Goal: Task Accomplishment & Management: Complete application form

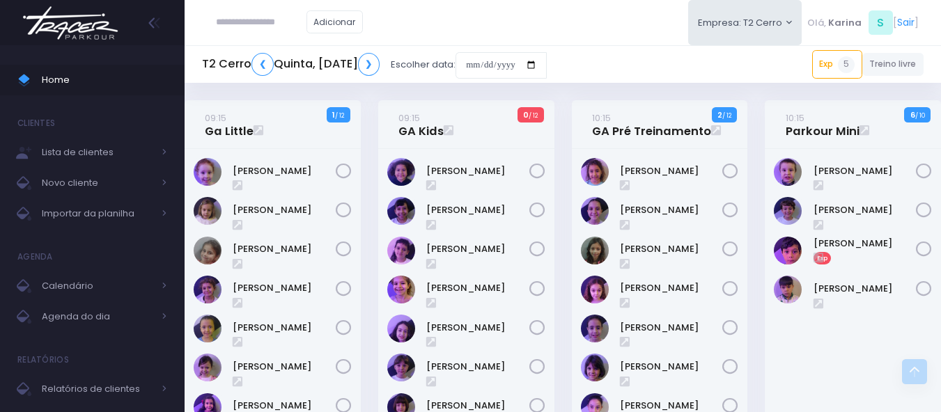
scroll to position [348, 0]
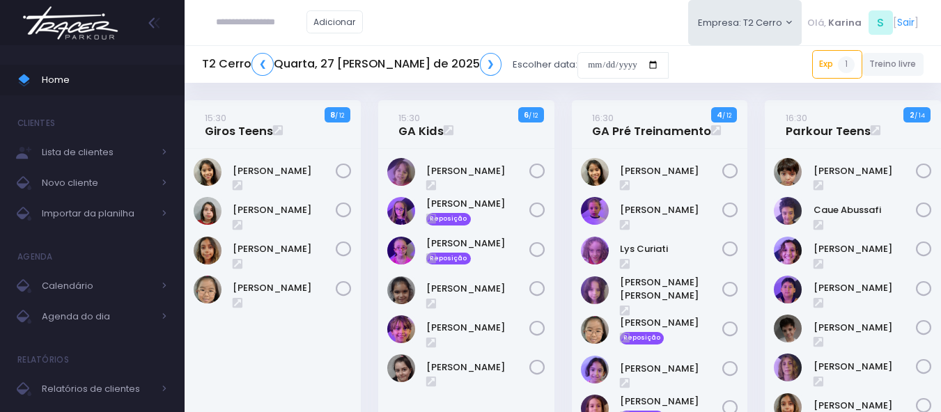
click at [564, 292] on div "16:30 GA Pré Treinamento 4 / 12" at bounding box center [660, 397] width 194 height 594
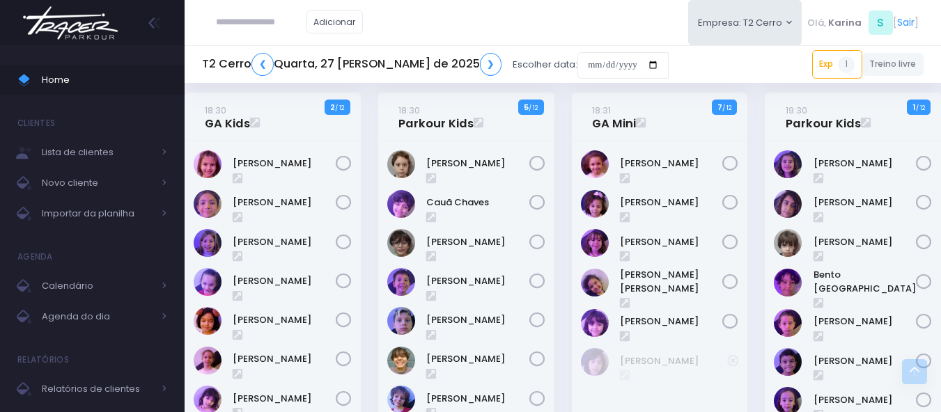
scroll to position [959, 0]
click at [480, 61] on link "❯" at bounding box center [491, 64] width 22 height 23
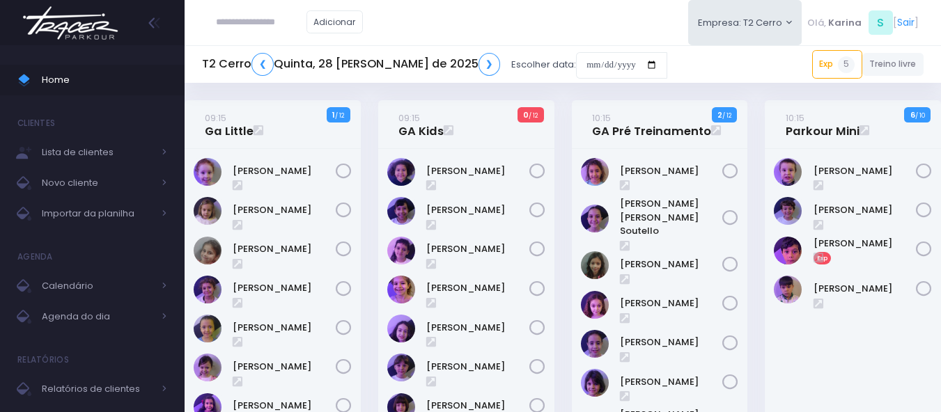
click at [72, 26] on img at bounding box center [70, 23] width 106 height 49
click at [820, 63] on link "Exp 5" at bounding box center [837, 64] width 50 height 28
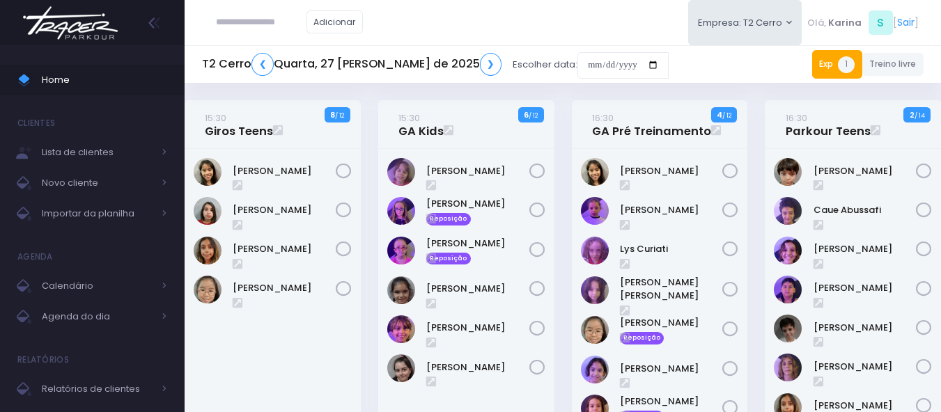
click at [833, 67] on link "Exp 1" at bounding box center [837, 64] width 50 height 28
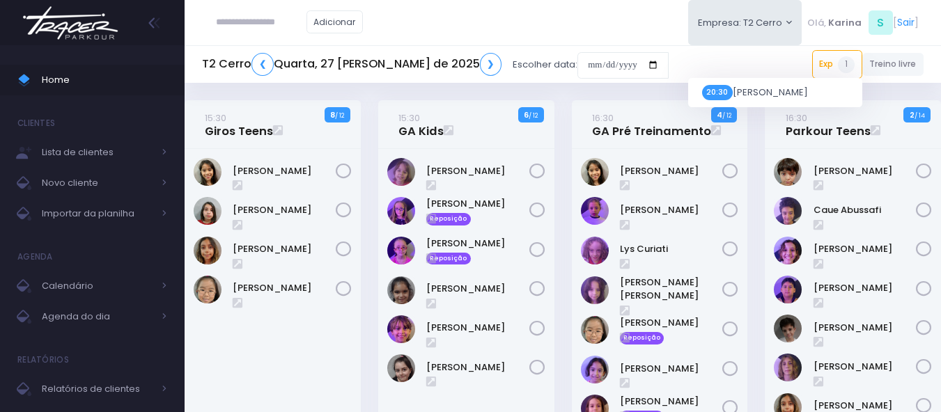
click at [763, 62] on div "T2 Cerro ❮ Quarta, 27 de Agosto de 2025 ❯ Escolher data: Exp 1 20:30 CASSIO MAT…" at bounding box center [563, 65] width 757 height 32
click at [231, 29] on input "text" at bounding box center [261, 22] width 91 height 26
click at [238, 24] on input "text" at bounding box center [261, 22] width 91 height 26
paste input "**********"
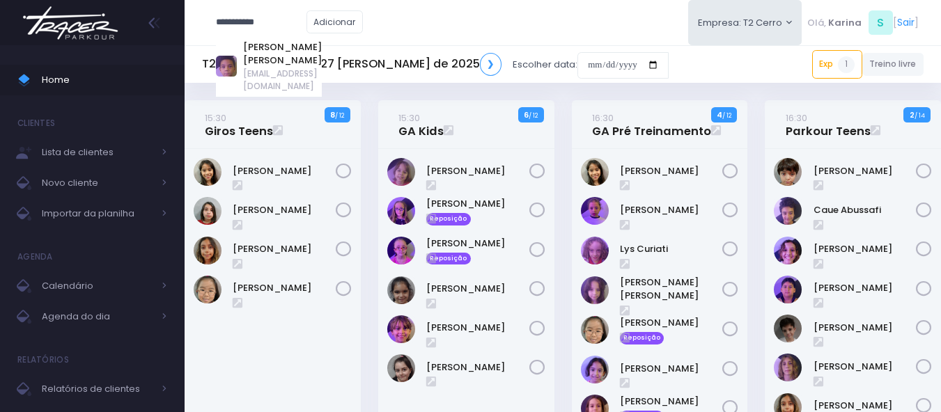
type input "**********"
click at [111, 30] on img at bounding box center [70, 23] width 106 height 49
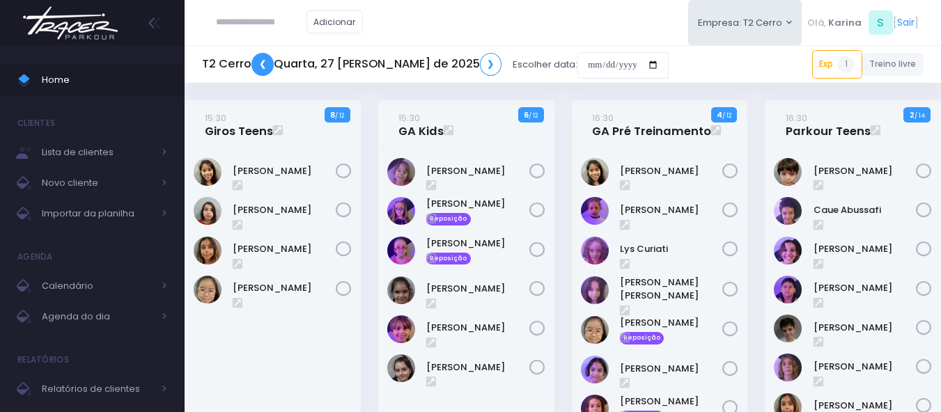
click at [264, 61] on link "❮" at bounding box center [263, 64] width 22 height 23
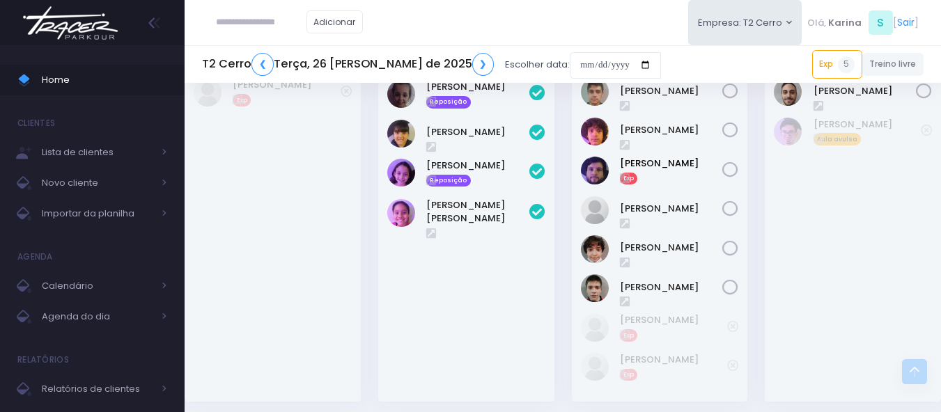
scroll to position [2056, 0]
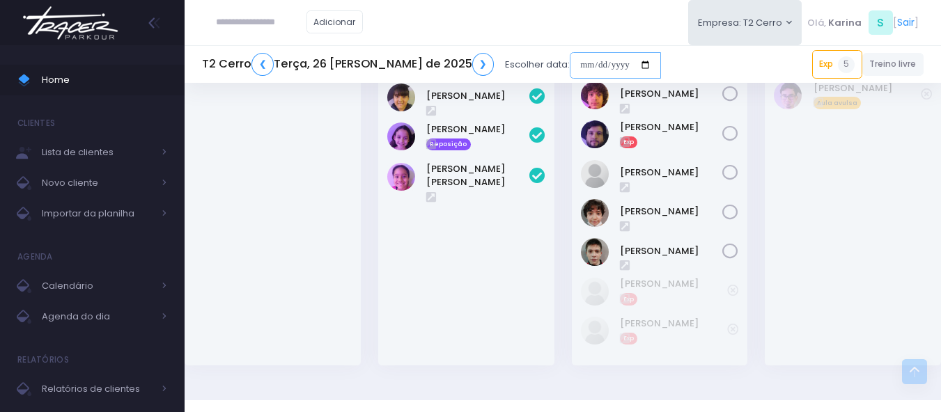
click at [594, 65] on input "date" at bounding box center [615, 65] width 91 height 26
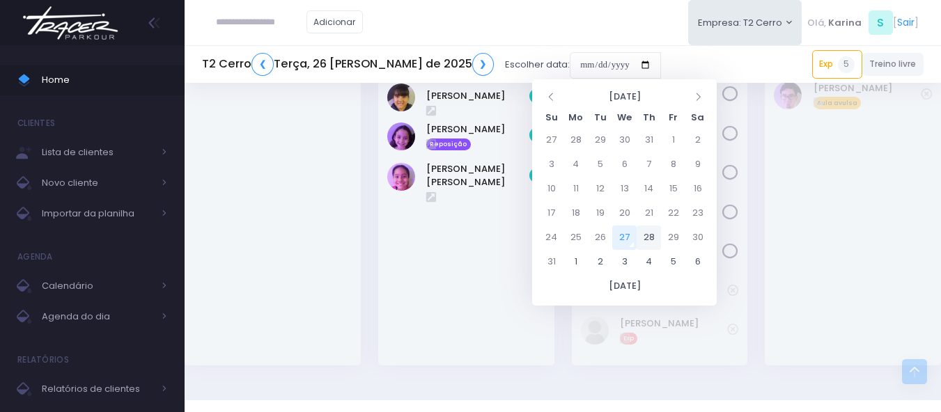
click at [649, 240] on td "28" at bounding box center [649, 238] width 24 height 24
type input "**********"
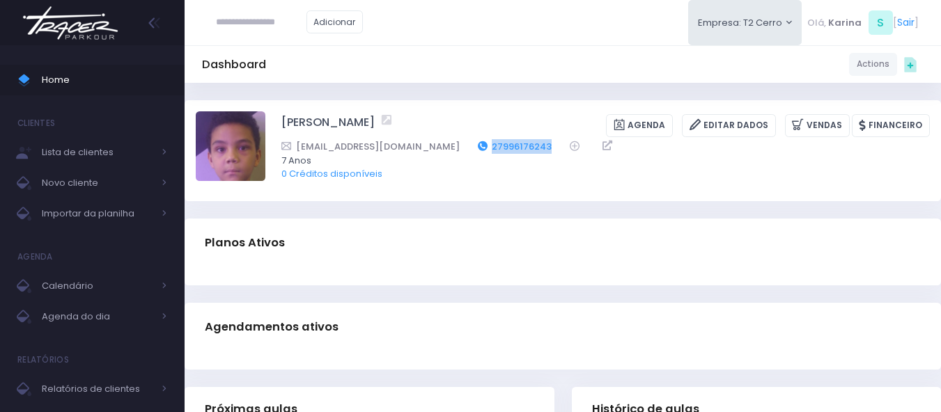
drag, startPoint x: 503, startPoint y: 144, endPoint x: 442, endPoint y: 144, distance: 60.6
click at [442, 144] on div "[EMAIL_ADDRESS][DOMAIN_NAME] 27996176243" at bounding box center [597, 146] width 631 height 15
copy link "27996176243"
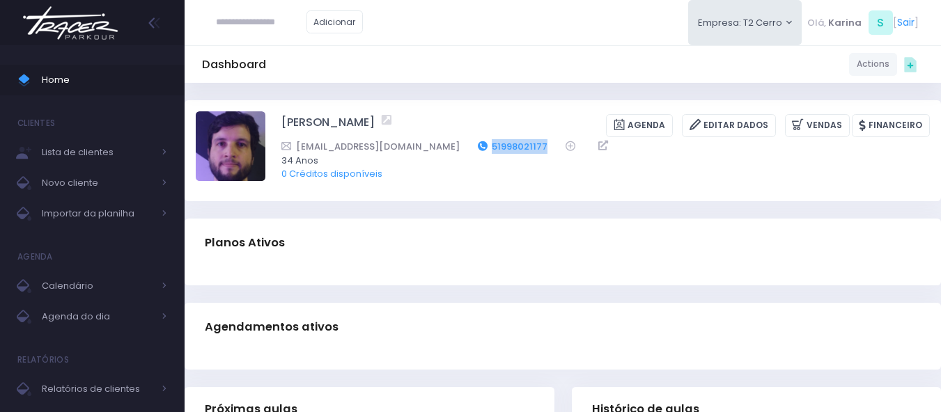
drag, startPoint x: 472, startPoint y: 147, endPoint x: 452, endPoint y: 148, distance: 19.5
click at [452, 148] on div "[EMAIL_ADDRESS][DOMAIN_NAME] 51998021177" at bounding box center [597, 146] width 631 height 15
copy div "51998021177"
click at [456, 258] on div "Planos Ativos" at bounding box center [563, 243] width 757 height 49
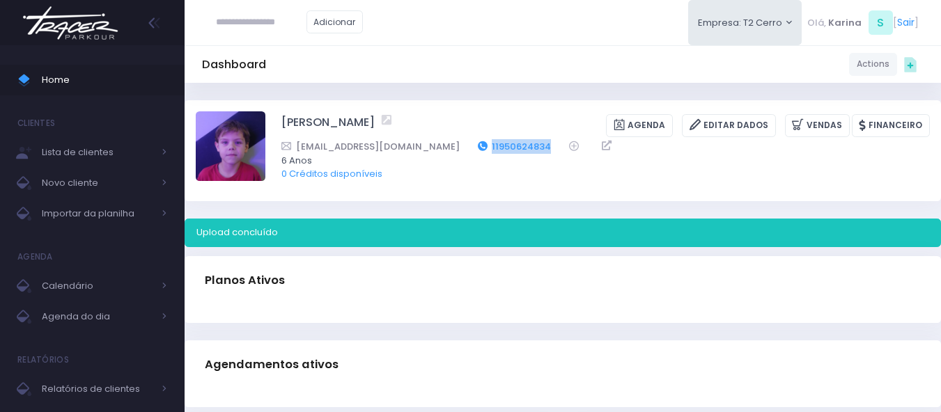
drag, startPoint x: 518, startPoint y: 144, endPoint x: 450, endPoint y: 147, distance: 68.4
click at [450, 147] on div "[EMAIL_ADDRESS][DOMAIN_NAME] 11950624834" at bounding box center [597, 146] width 631 height 15
copy div "11950624834"
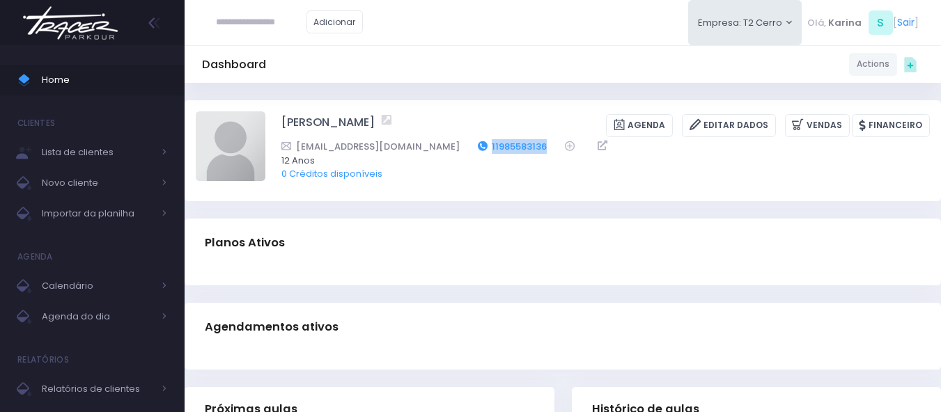
drag, startPoint x: 502, startPoint y: 141, endPoint x: 439, endPoint y: 151, distance: 64.3
click at [439, 151] on div "vivianeazul@gmail.com 11985583136" at bounding box center [597, 146] width 631 height 15
copy div "11985583136"
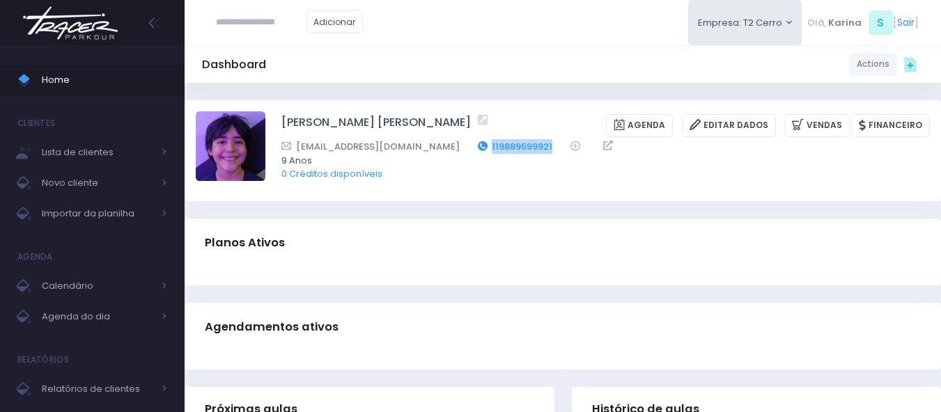
drag, startPoint x: 521, startPoint y: 145, endPoint x: 461, endPoint y: 141, distance: 60.0
click at [459, 142] on div "[EMAIL_ADDRESS][DOMAIN_NAME] 119889599921" at bounding box center [597, 146] width 631 height 15
copy link "19889599921"
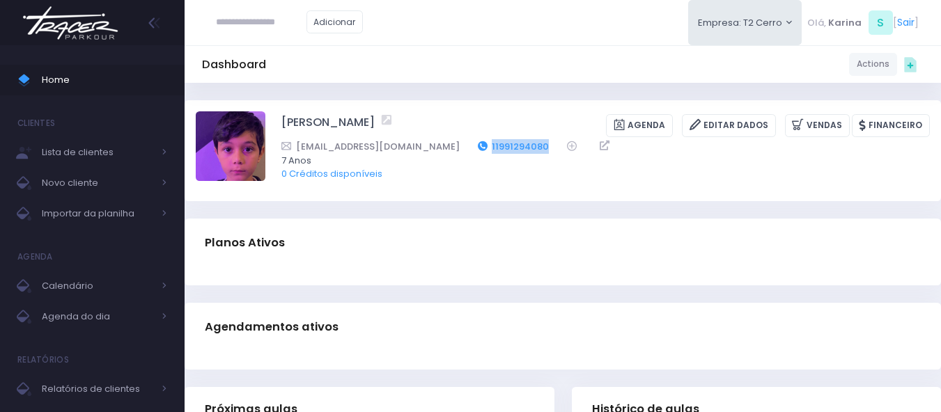
drag, startPoint x: 498, startPoint y: 145, endPoint x: 435, endPoint y: 148, distance: 62.8
click at [435, 148] on div "[EMAIL_ADDRESS][DOMAIN_NAME] 11991294080" at bounding box center [597, 146] width 631 height 15
copy link "11991294080"
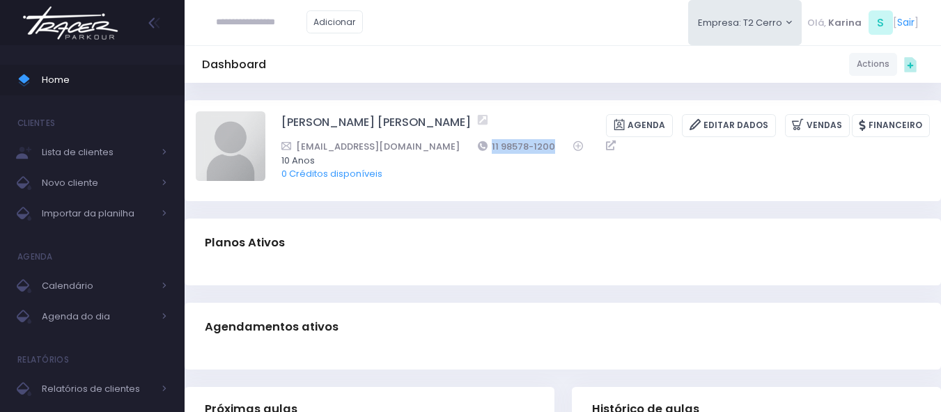
drag, startPoint x: 509, startPoint y: 146, endPoint x: 500, endPoint y: 77, distance: 69.5
click at [434, 147] on div "[EMAIL_ADDRESS][DOMAIN_NAME] 11 98578-1200" at bounding box center [597, 146] width 631 height 15
click at [519, 49] on div "Dashboard Actions Choose Label: Customer Partner Suplier Member Staff Add new" at bounding box center [563, 64] width 757 height 38
drag, startPoint x: 468, startPoint y: 148, endPoint x: 431, endPoint y: 148, distance: 36.9
click at [431, 148] on div "carol_afo@hotmail.com 11 98578-1200" at bounding box center [597, 146] width 631 height 15
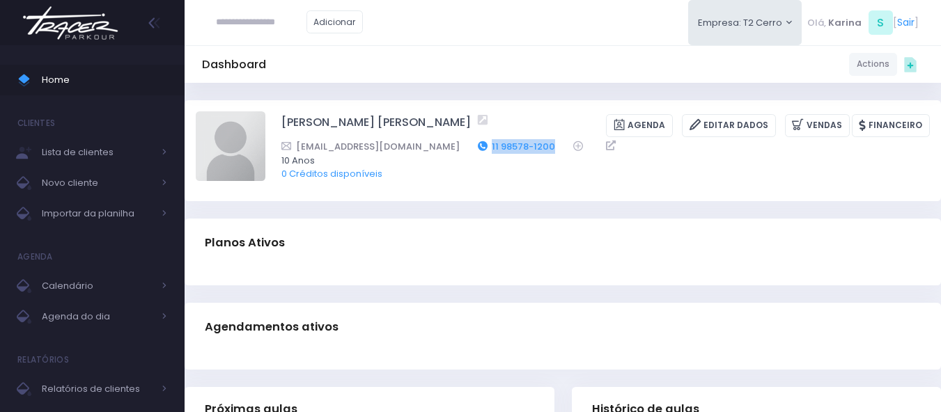
copy link "11 98578-1200"
click at [490, 53] on div "Dashboard Actions Choose Label: Customer Partner Suplier Member Staff Add new" at bounding box center [563, 64] width 757 height 26
drag, startPoint x: 509, startPoint y: 146, endPoint x: 441, endPoint y: 141, distance: 67.8
click at [441, 141] on div "carol_afo@hotmail.com 11 98578-1200" at bounding box center [597, 146] width 631 height 15
copy link "11 98578-1200"
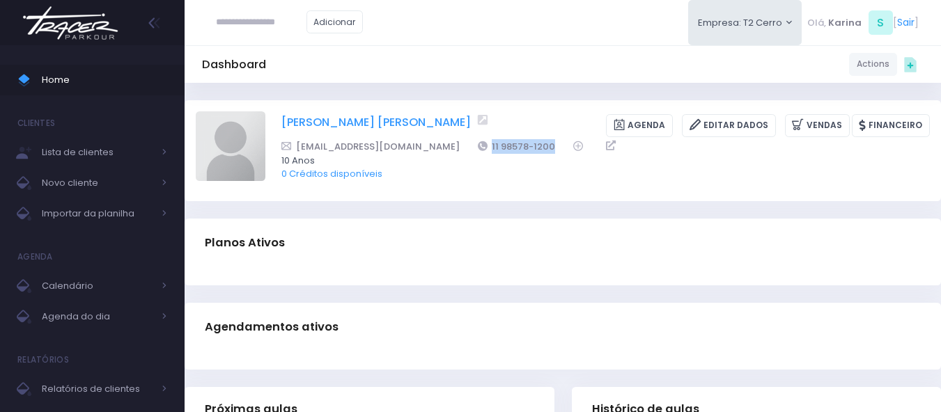
drag, startPoint x: 274, startPoint y: 121, endPoint x: 460, endPoint y: 117, distance: 186.1
click at [460, 117] on div "PIETRO OKAMOTO N. DE OLIVEIRA Agenda Editar Dados Vendas Financeiro 11 98578-12…" at bounding box center [563, 150] width 734 height 78
copy link "PIETRO OKAMOTO N. DE OLIVEIRA"
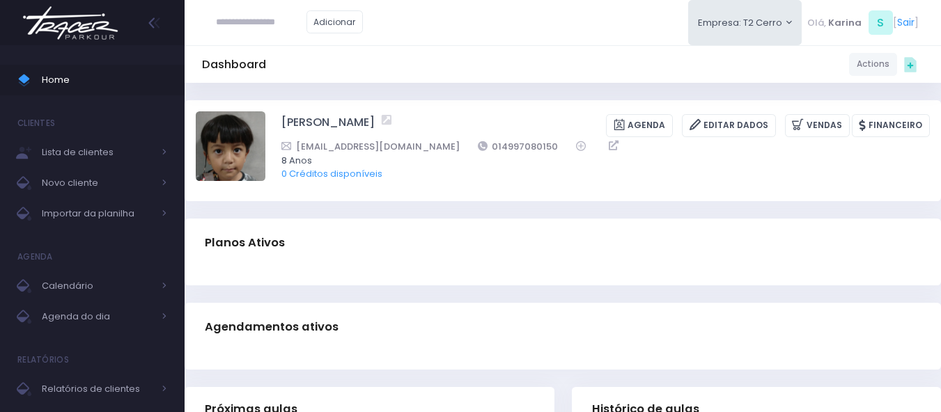
scroll to position [0, 3]
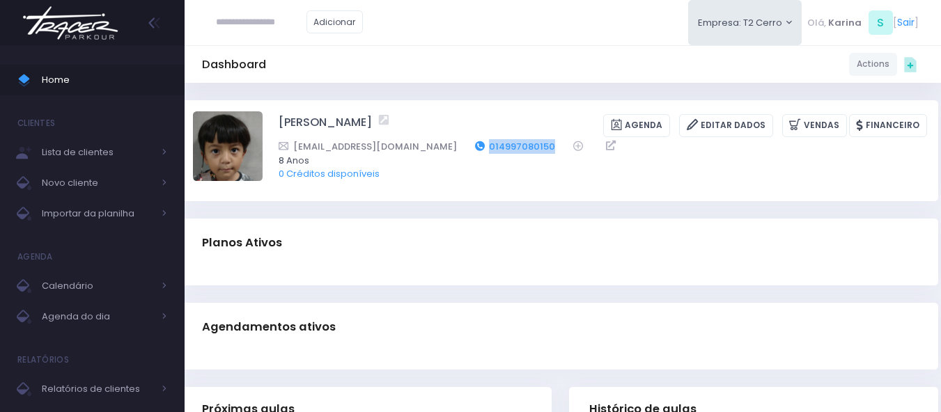
drag, startPoint x: 496, startPoint y: 146, endPoint x: 453, endPoint y: 150, distance: 43.3
click at [453, 150] on div "brunaokada@yahoo.com.br 014997080150" at bounding box center [594, 146] width 631 height 15
copy link "014997080150"
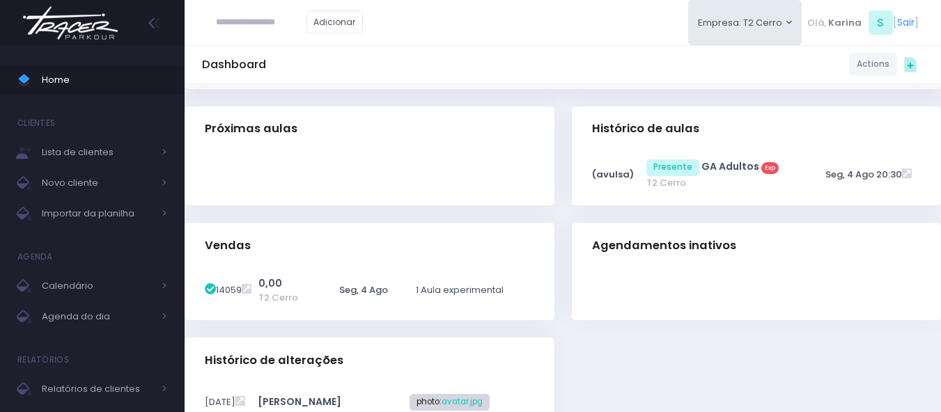
scroll to position [348, 0]
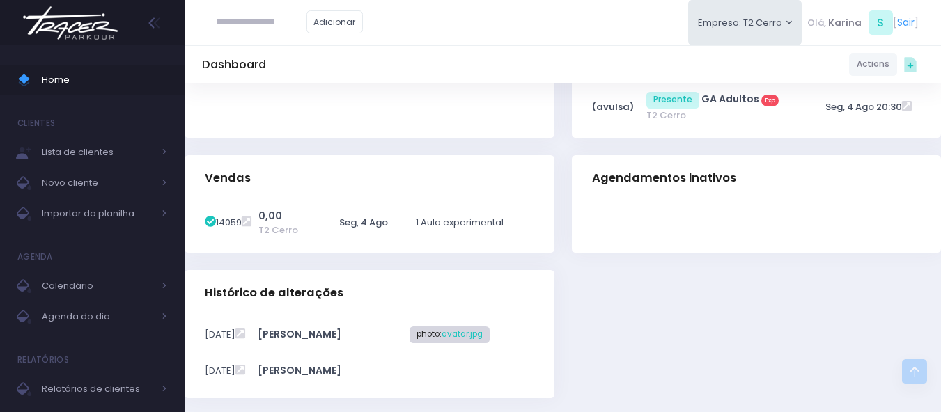
click at [622, 339] on div "Histórico de alterações 04/08/2025 stefany" at bounding box center [563, 343] width 774 height 146
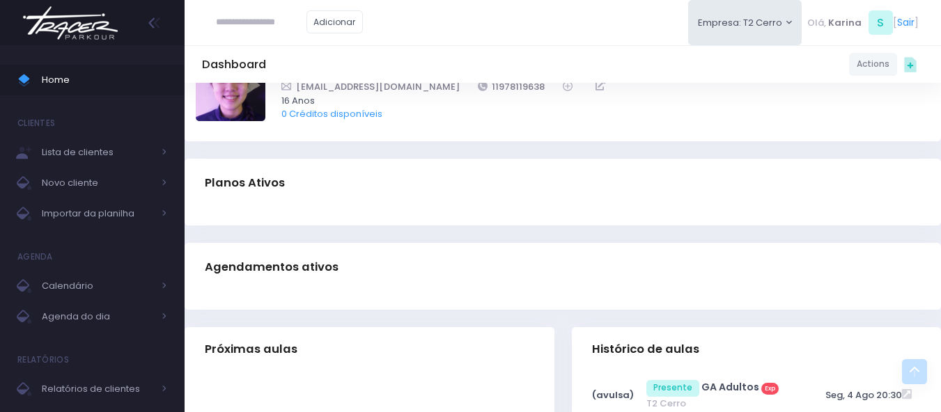
scroll to position [0, 0]
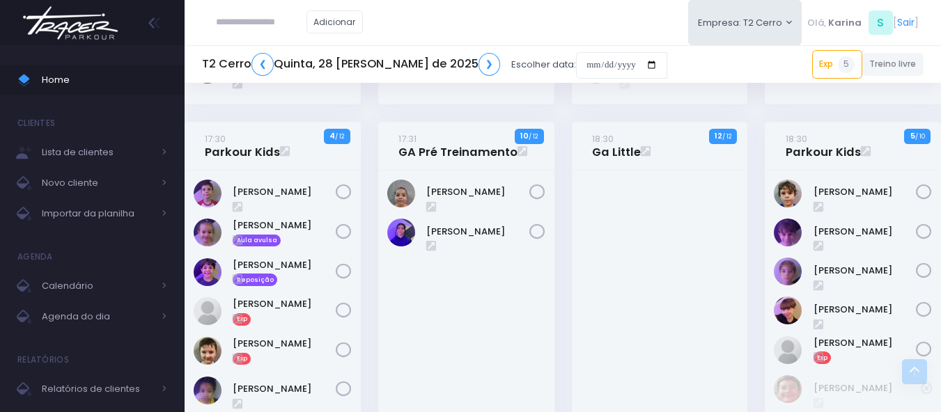
scroll to position [1329, 0]
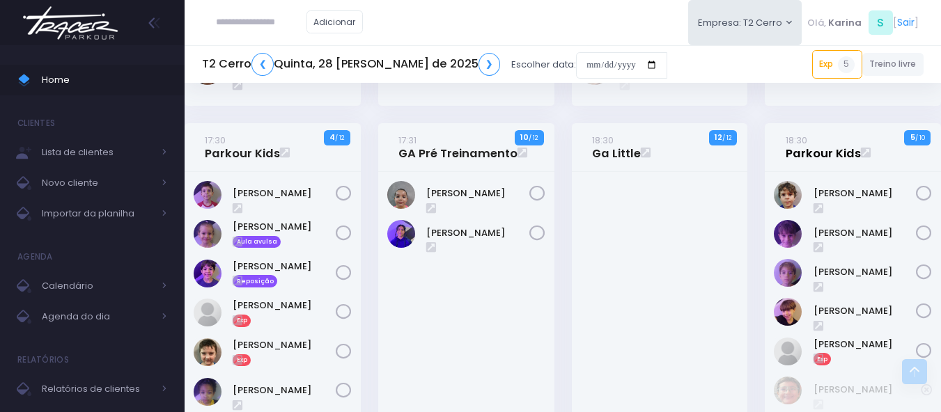
click at [814, 156] on link "18:30 Parkour Kids" at bounding box center [823, 147] width 75 height 28
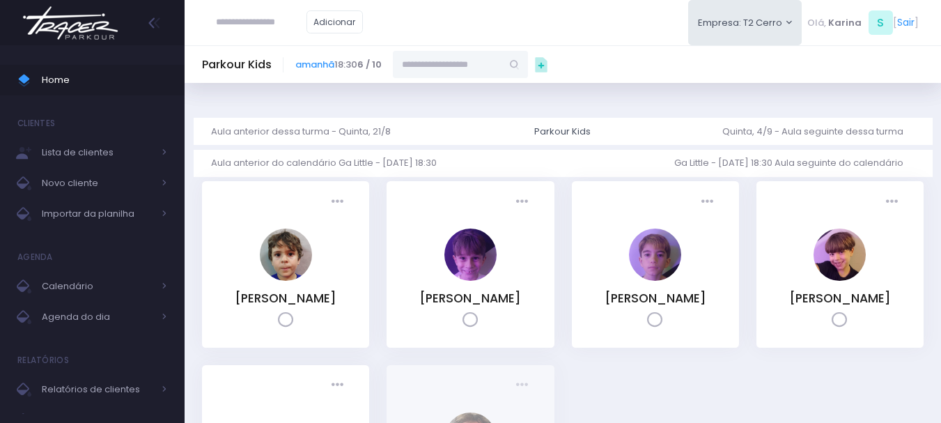
click at [454, 62] on input "text" at bounding box center [447, 64] width 109 height 26
paste input "**********"
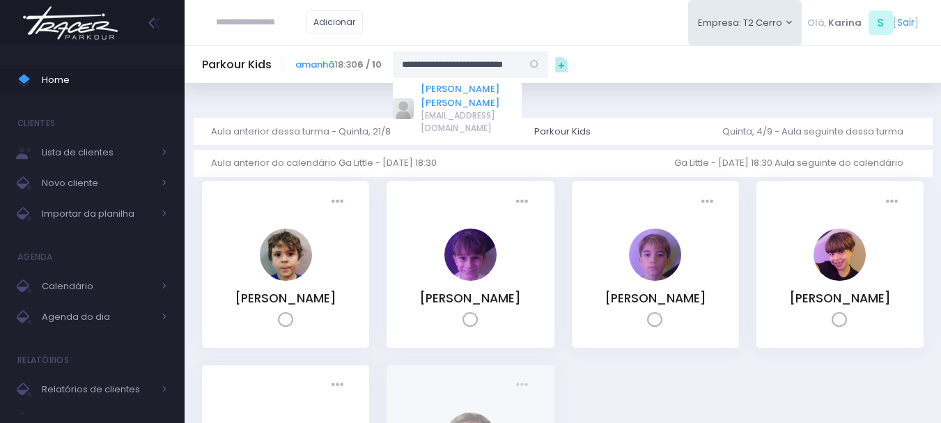
click at [454, 95] on link "PIETRO OKAMOTO N. DE OLIVEIRA" at bounding box center [471, 95] width 101 height 27
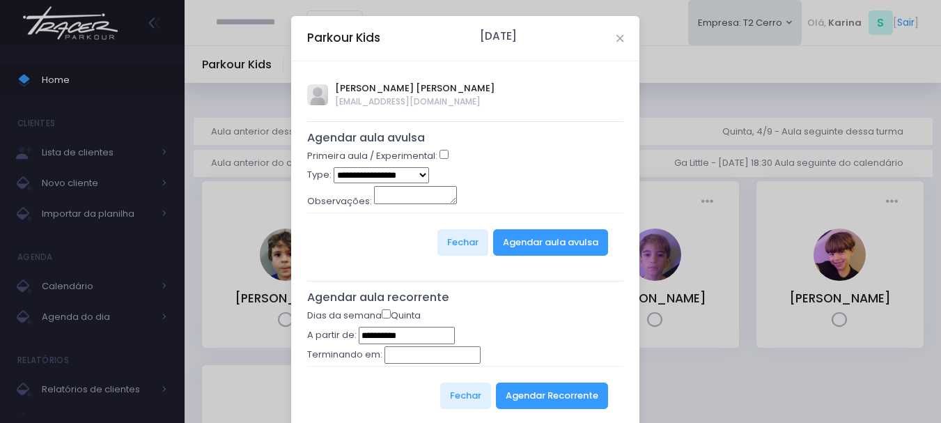
type input "**********"
click at [437, 160] on div "Primeira aula / Experimental:" at bounding box center [465, 158] width 317 height 18
select select "*"
click at [527, 239] on button "Agendar aula avulsa" at bounding box center [550, 242] width 115 height 26
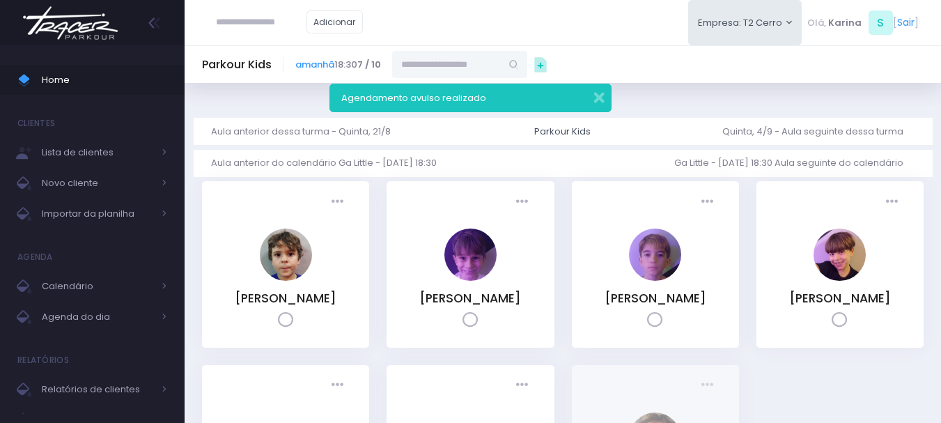
click at [246, 26] on input "text" at bounding box center [261, 22] width 91 height 26
paste input "**********"
drag, startPoint x: 257, startPoint y: 24, endPoint x: 277, endPoint y: 17, distance: 21.4
click at [262, 26] on input "**********" at bounding box center [261, 22] width 91 height 26
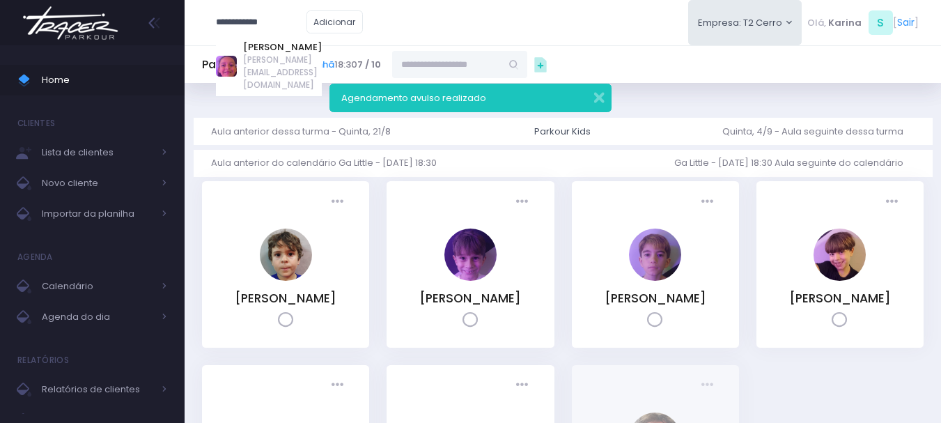
click at [436, 35] on div "**********" at bounding box center [563, 22] width 757 height 45
click at [286, 15] on input "**********" at bounding box center [261, 22] width 91 height 26
click at [280, 46] on link "Maria Júlia fozzati" at bounding box center [282, 47] width 79 height 14
type input "**********"
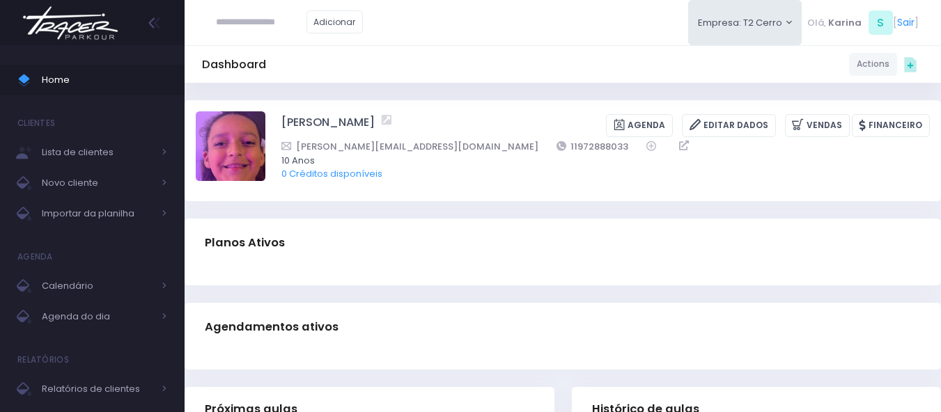
click at [75, 15] on img at bounding box center [70, 23] width 106 height 49
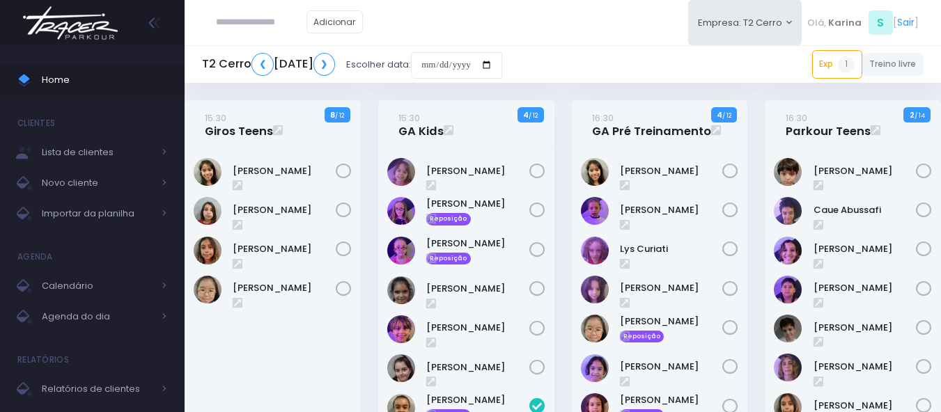
click at [290, 25] on input "text" at bounding box center [261, 22] width 91 height 26
paste input "**********"
click at [250, 24] on input "**********" at bounding box center [261, 22] width 91 height 26
click at [264, 46] on link "Isabela Gerhardt Covolo" at bounding box center [282, 47] width 79 height 14
type input "**********"
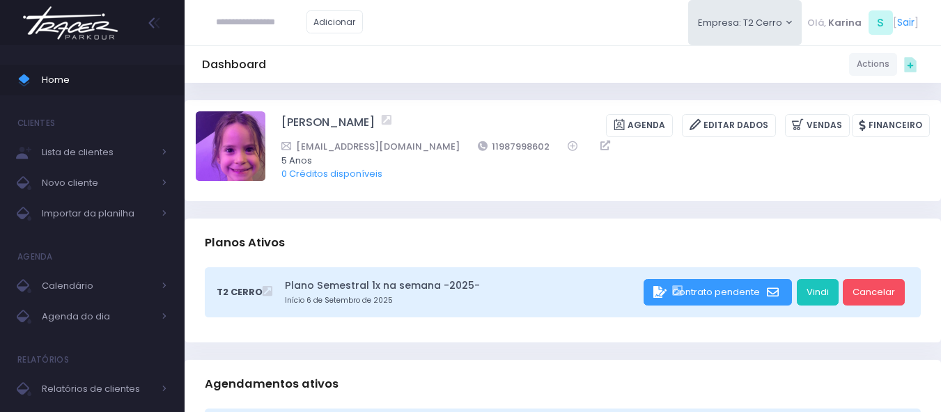
click at [68, 26] on img at bounding box center [70, 23] width 106 height 49
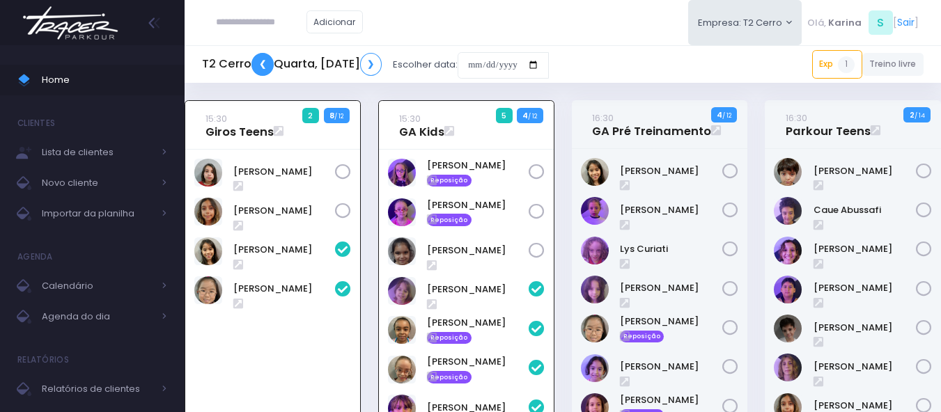
click at [264, 69] on link "❮" at bounding box center [263, 64] width 22 height 23
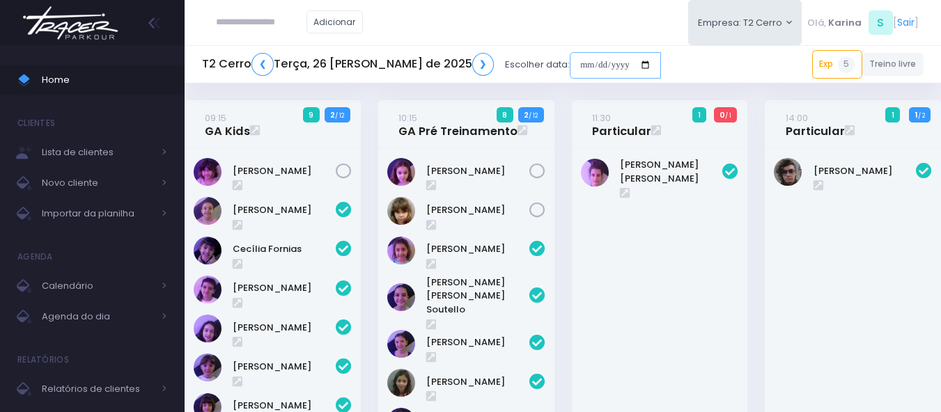
click at [570, 59] on input "date" at bounding box center [615, 65] width 91 height 26
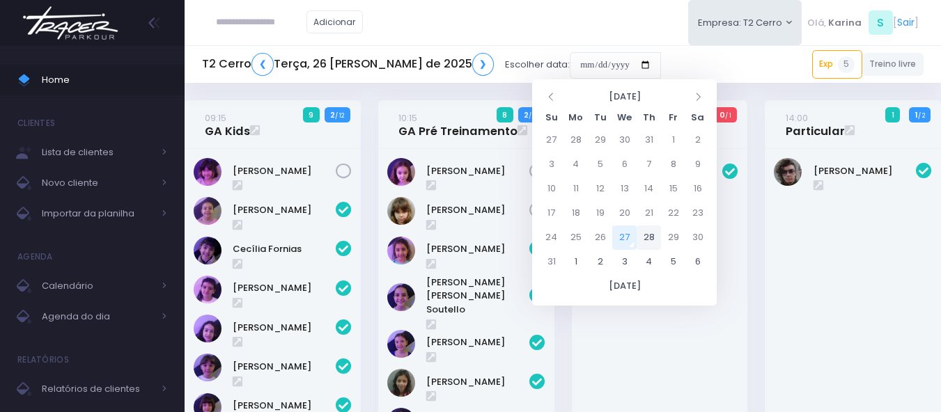
click at [647, 235] on td "28" at bounding box center [649, 238] width 24 height 24
type input "**********"
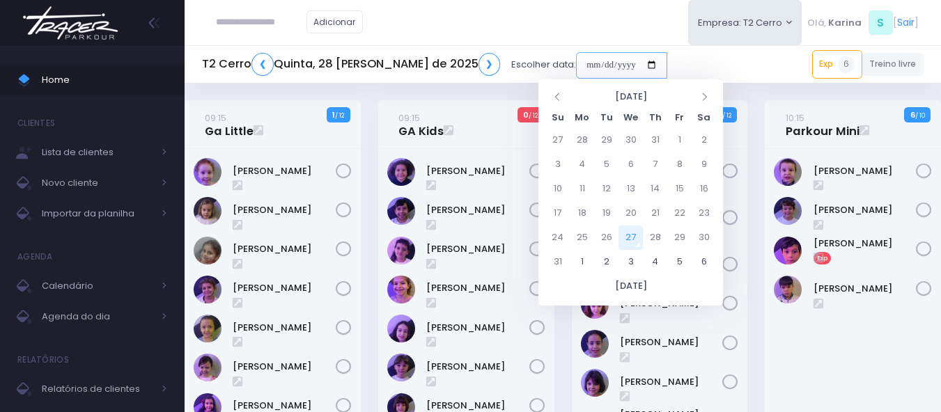
click at [586, 70] on input "date" at bounding box center [621, 65] width 91 height 26
click at [701, 238] on td "30" at bounding box center [704, 238] width 24 height 24
type input "**********"
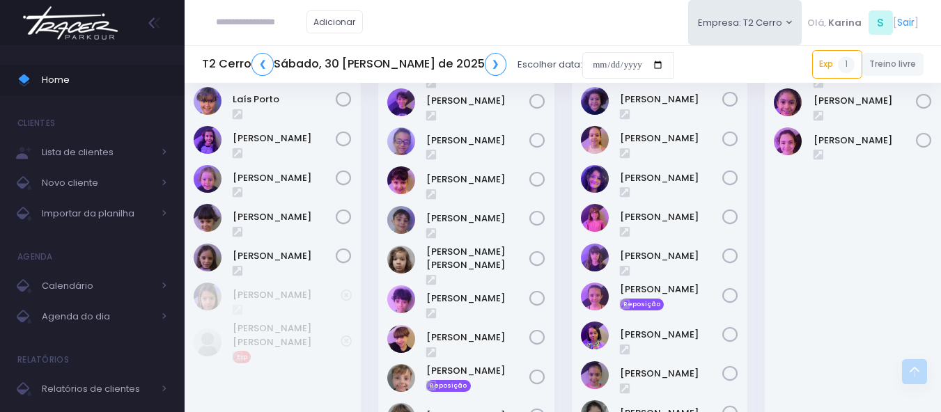
scroll to position [906, 0]
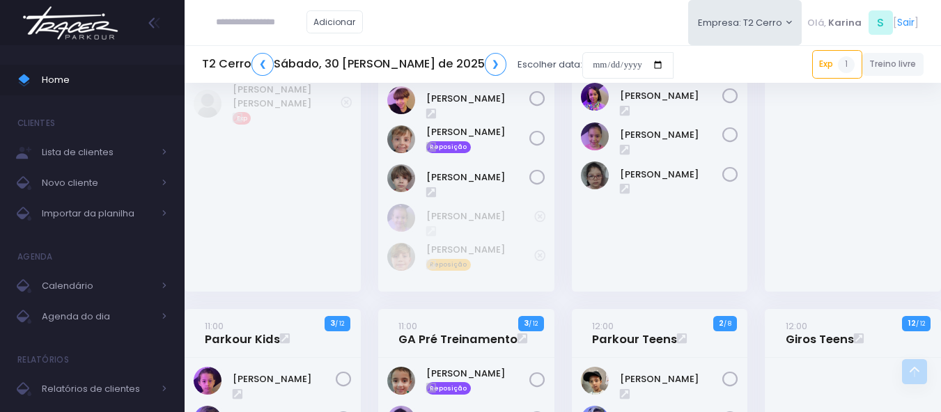
click at [86, 27] on img at bounding box center [70, 23] width 106 height 49
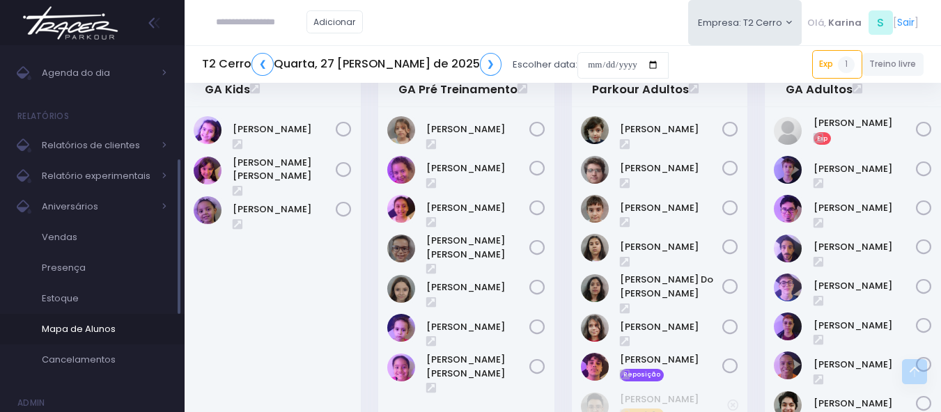
scroll to position [472, 0]
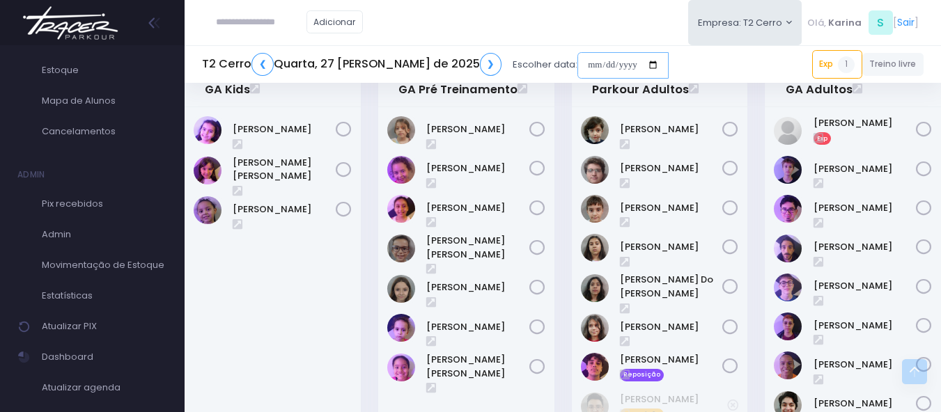
click at [591, 62] on input "date" at bounding box center [623, 65] width 91 height 26
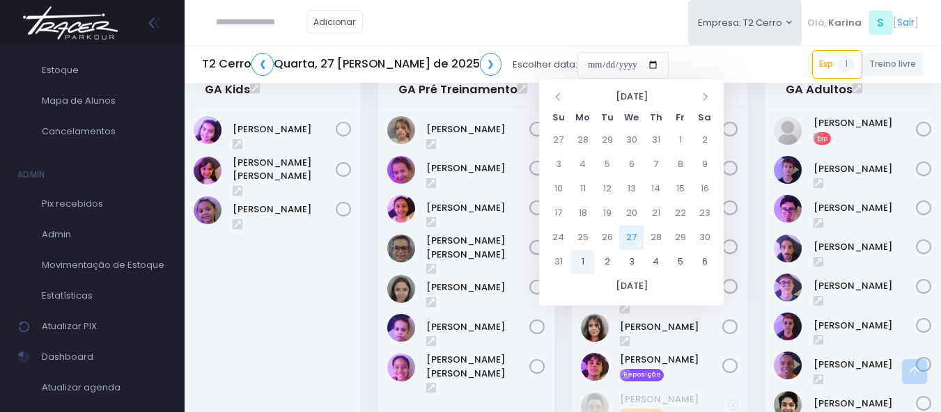
click at [583, 261] on td "1" at bounding box center [583, 262] width 24 height 24
click at [607, 136] on td "2" at bounding box center [607, 140] width 24 height 24
type input "**********"
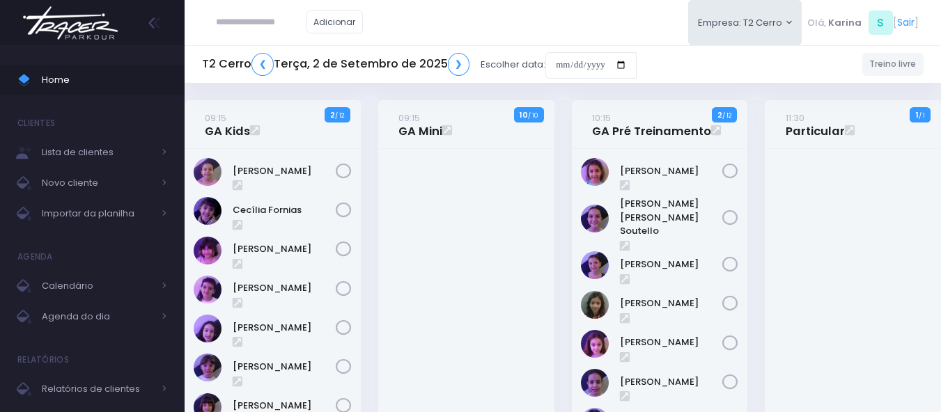
click at [72, 32] on img at bounding box center [70, 23] width 106 height 49
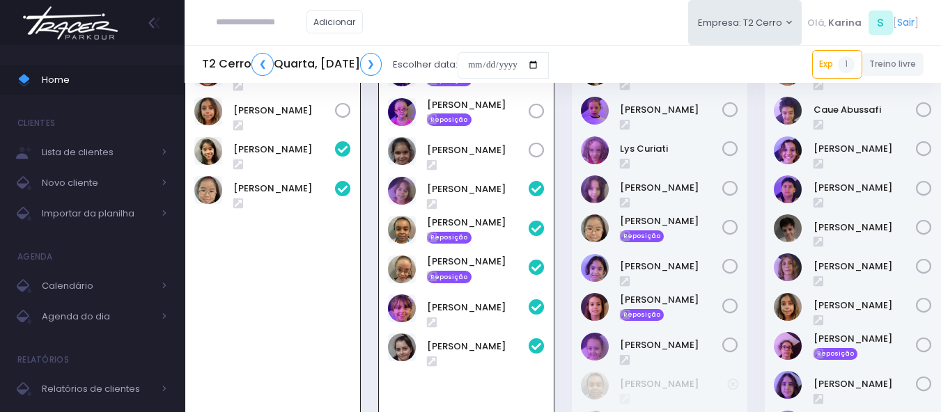
scroll to position [100, 0]
click at [830, 56] on link "Exp 1" at bounding box center [837, 64] width 50 height 28
drag, startPoint x: 636, startPoint y: 13, endPoint x: 592, endPoint y: 31, distance: 48.1
click at [635, 14] on div "Adicionar Empresa: T2 Cerro T1 Faria T2 Cerro T3 Santana T4 Pompeia" at bounding box center [563, 22] width 757 height 45
click at [86, 29] on img at bounding box center [70, 23] width 106 height 49
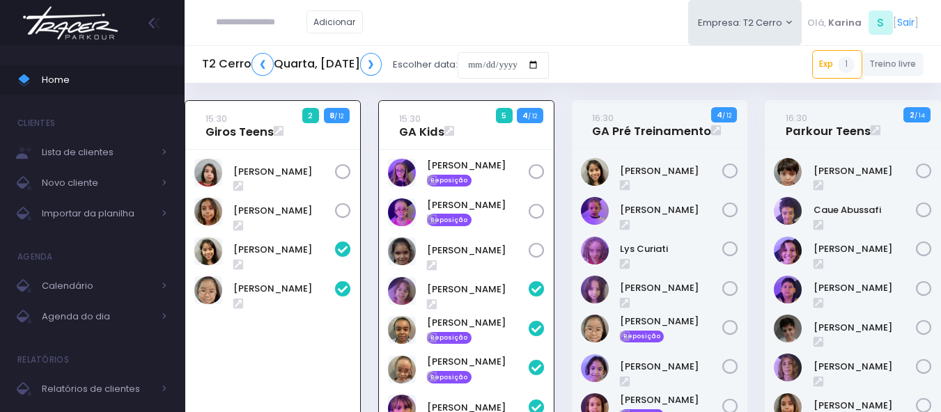
scroll to position [100, 0]
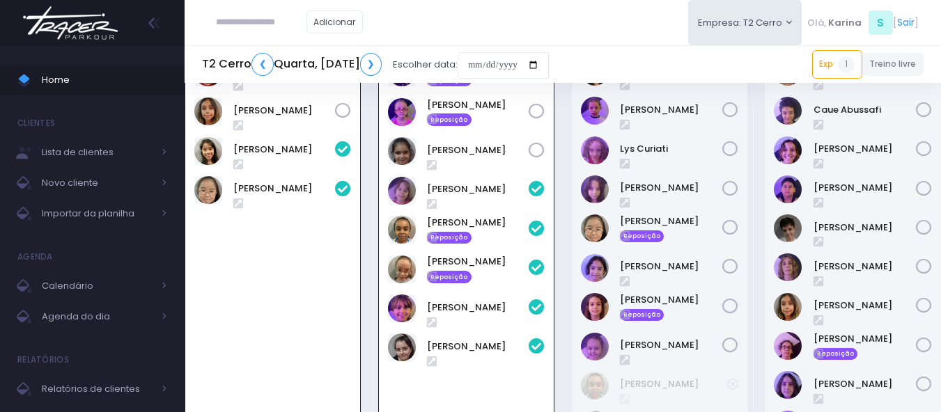
click at [93, 26] on img at bounding box center [70, 23] width 106 height 49
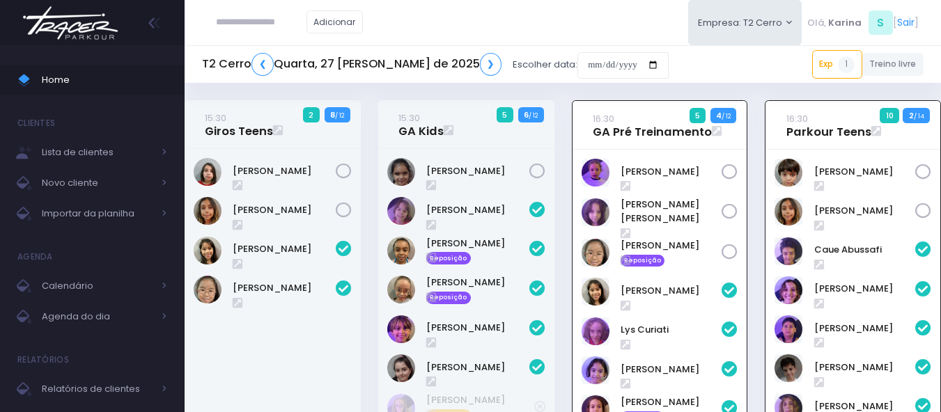
scroll to position [100, 0]
